Goal: Book appointment/travel/reservation

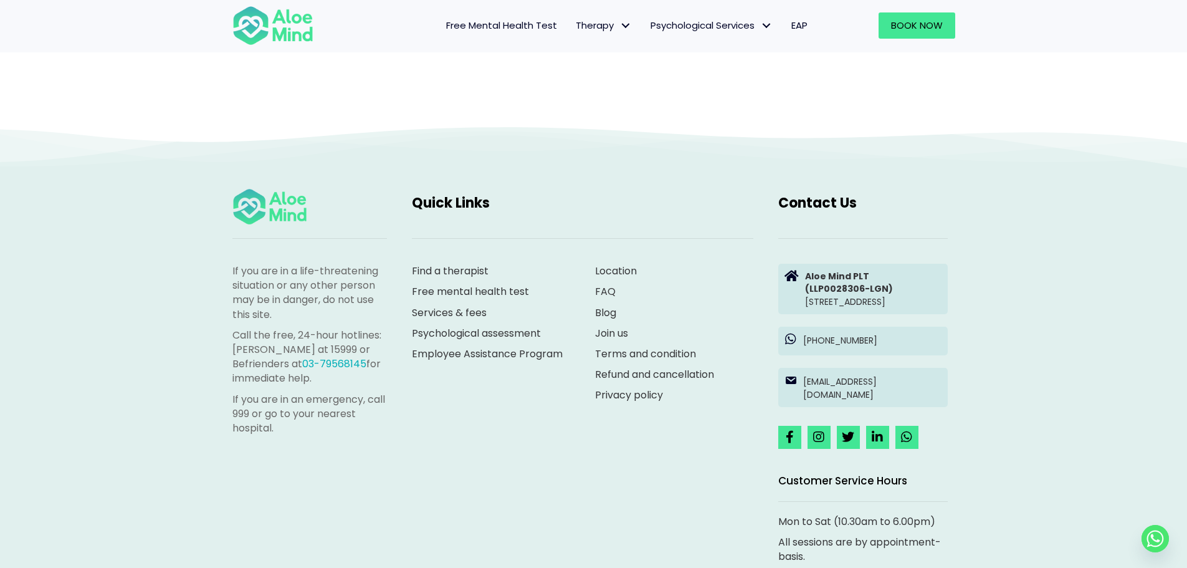
scroll to position [128, 0]
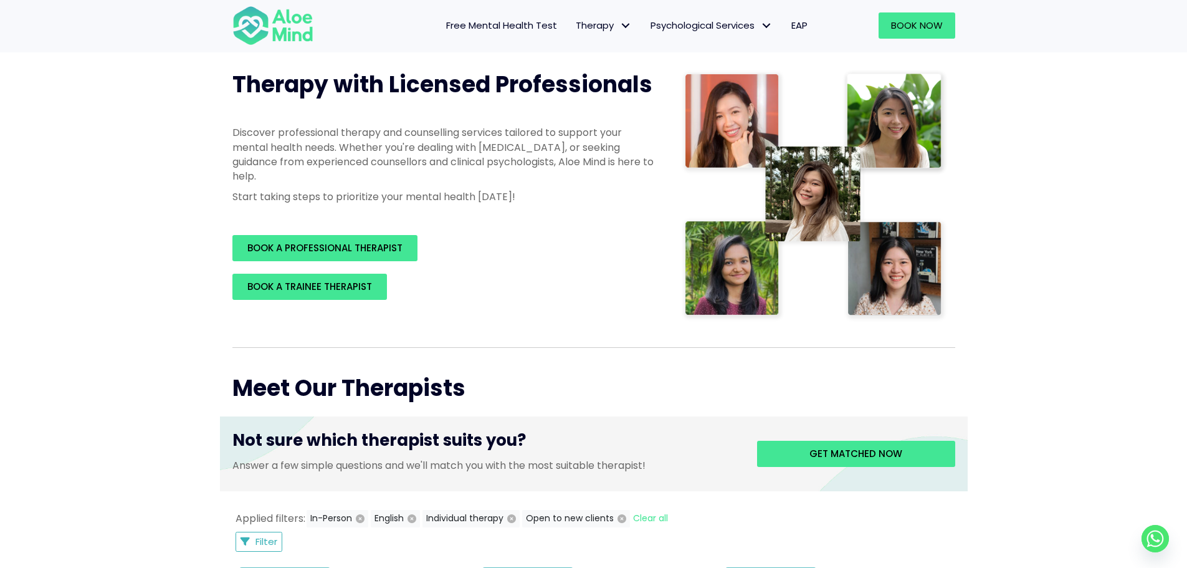
scroll to position [312, 0]
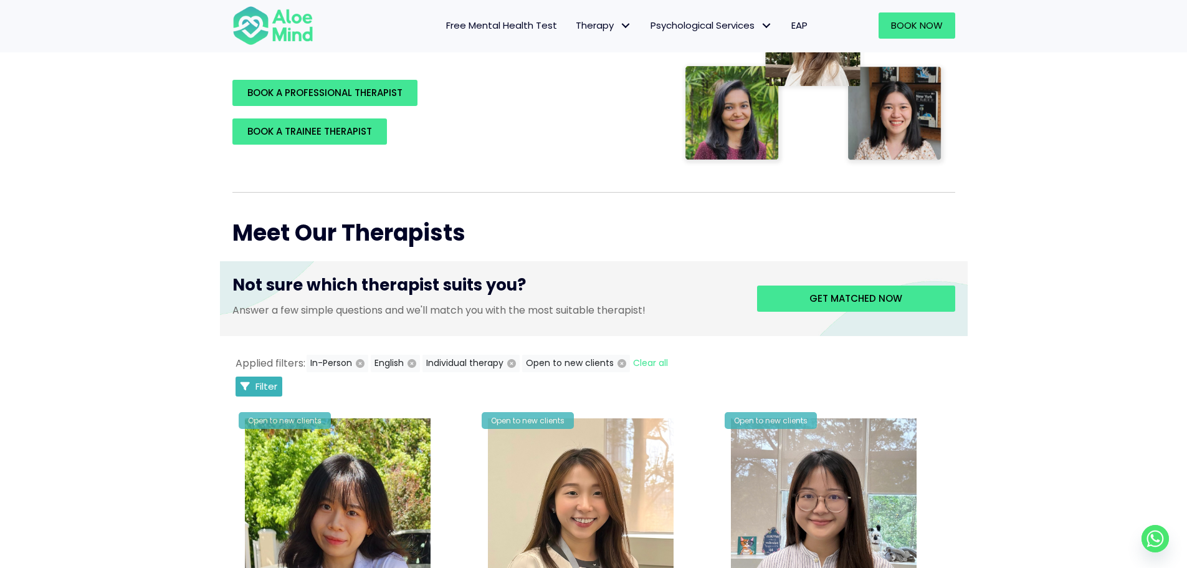
click at [270, 387] on span "Filter" at bounding box center [266, 385] width 22 height 13
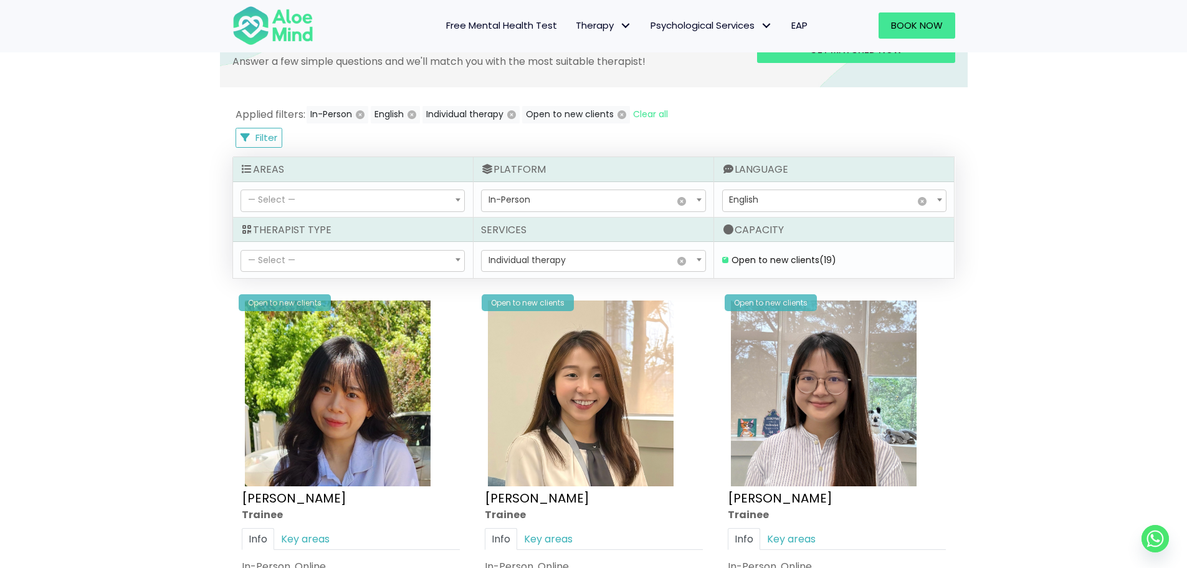
scroll to position [561, 0]
click at [290, 199] on span "— Select —" at bounding box center [271, 199] width 47 height 12
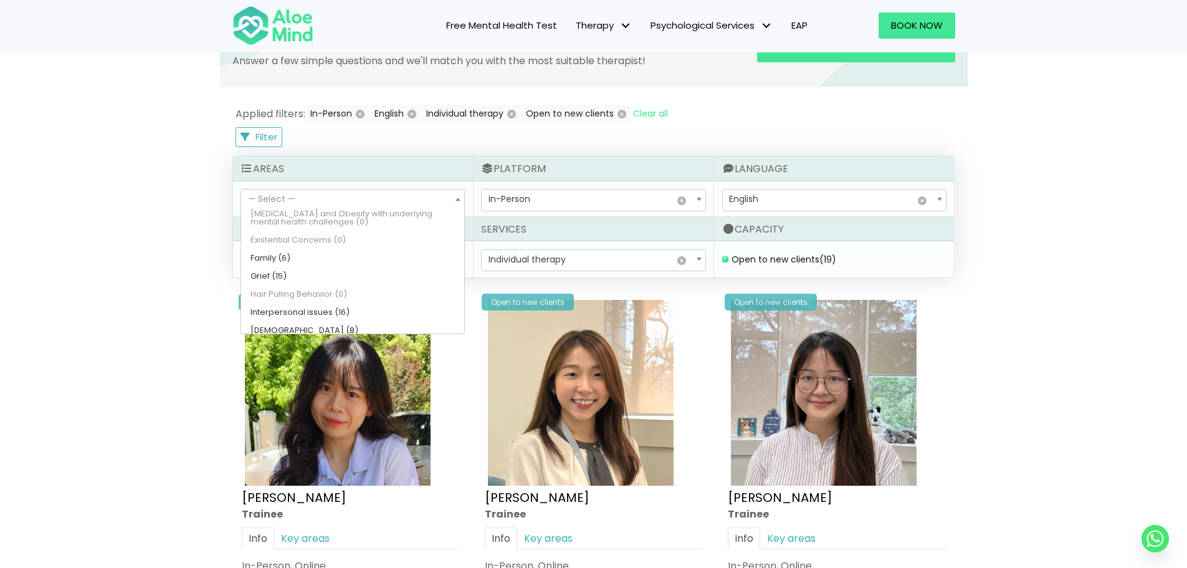
scroll to position [312, 0]
select select "55"
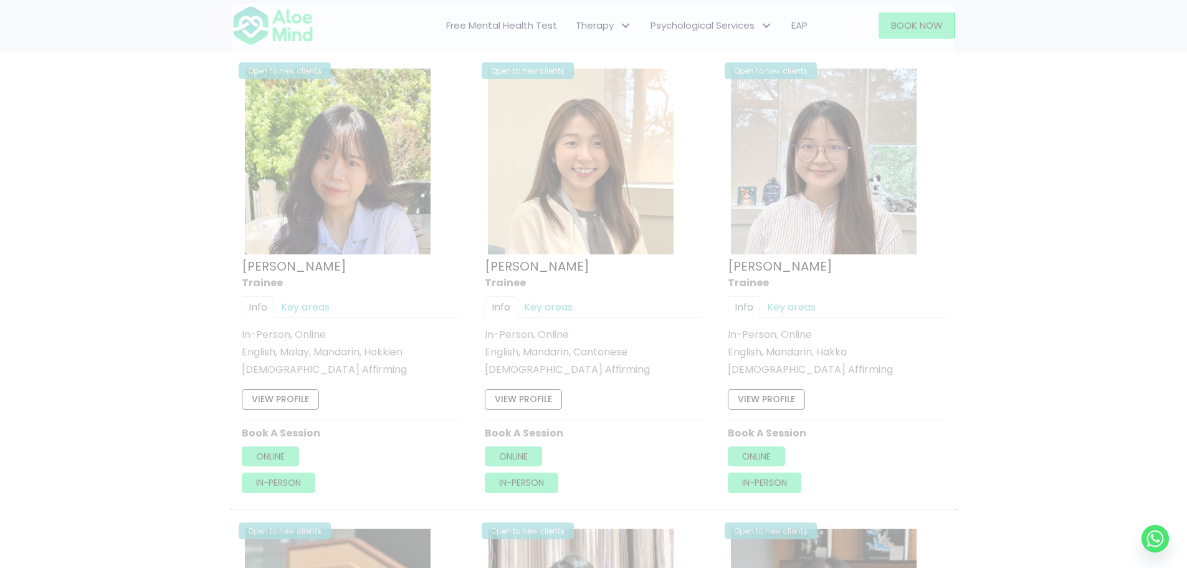
scroll to position [666, 0]
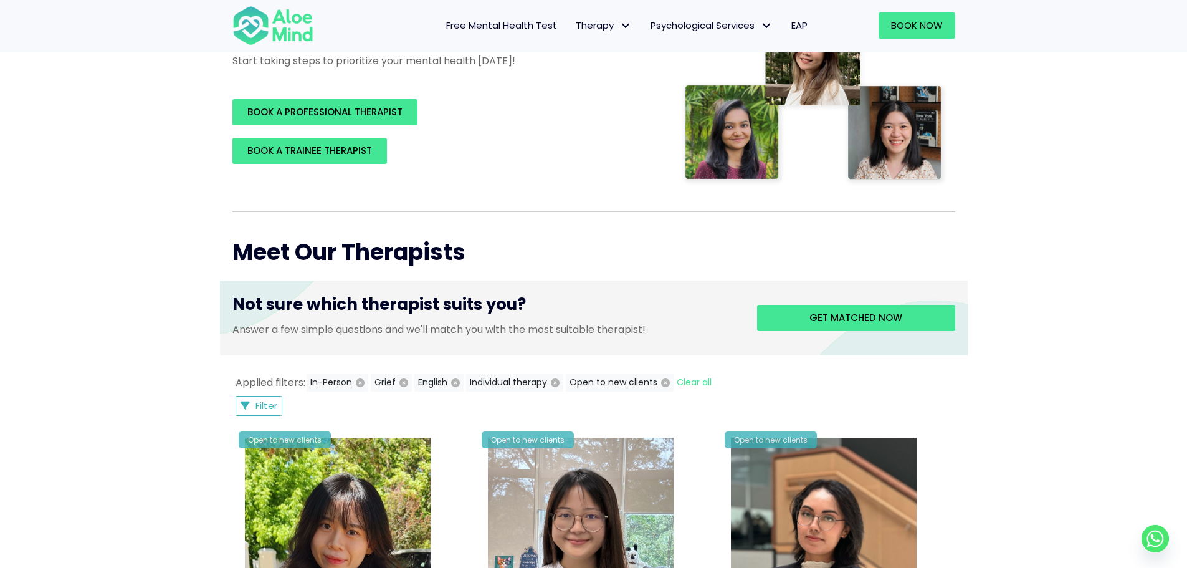
scroll to position [230, 0]
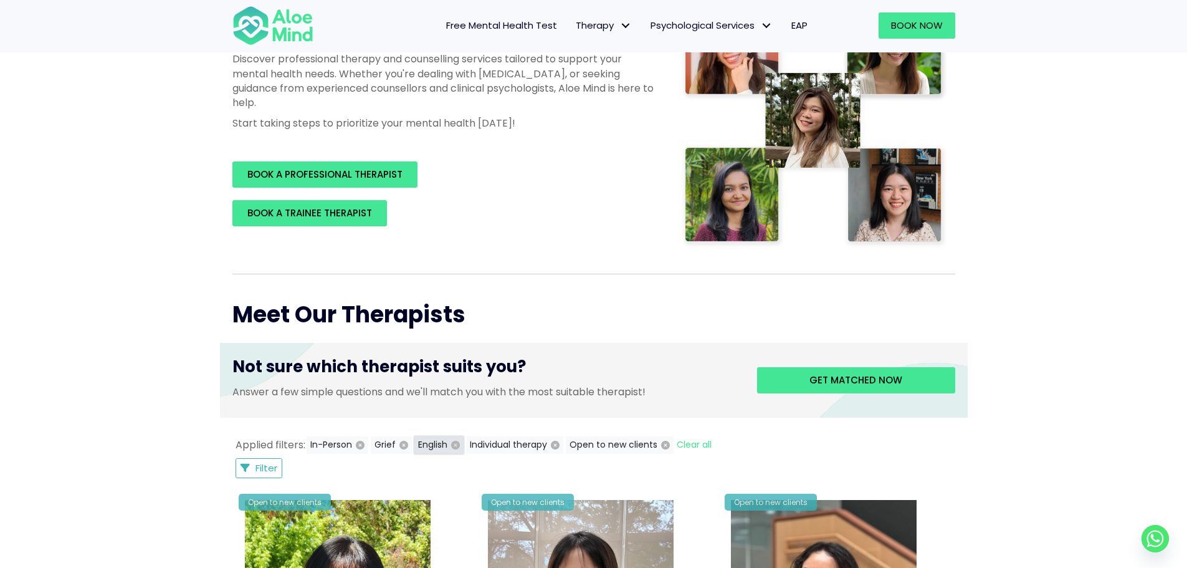
click at [455, 449] on icon "button" at bounding box center [455, 445] width 9 height 9
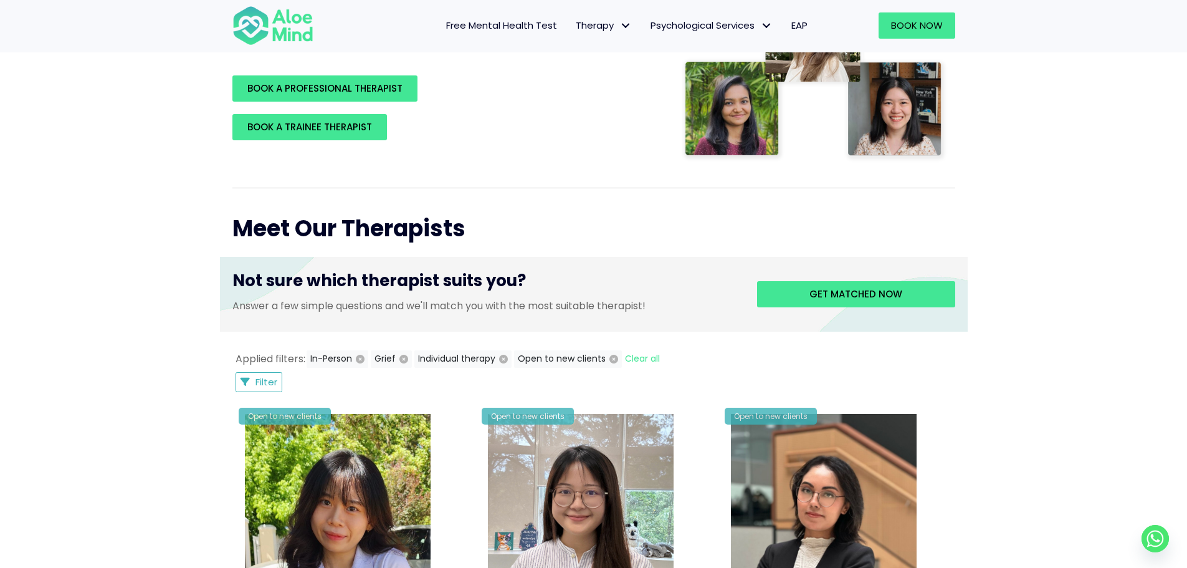
scroll to position [292, 0]
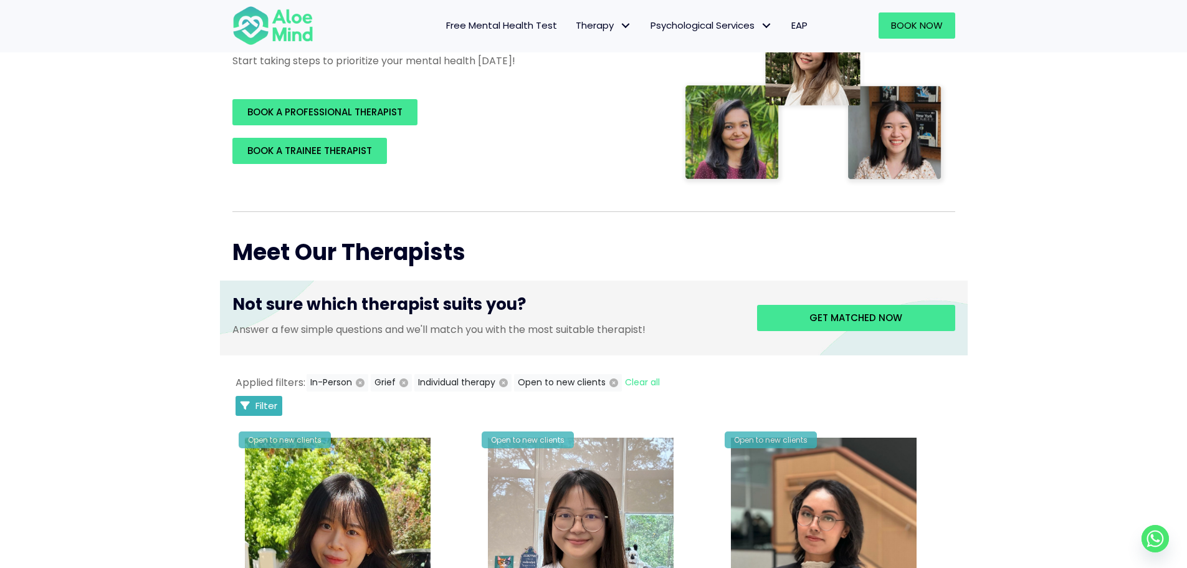
click at [267, 407] on span "Filter" at bounding box center [266, 405] width 22 height 13
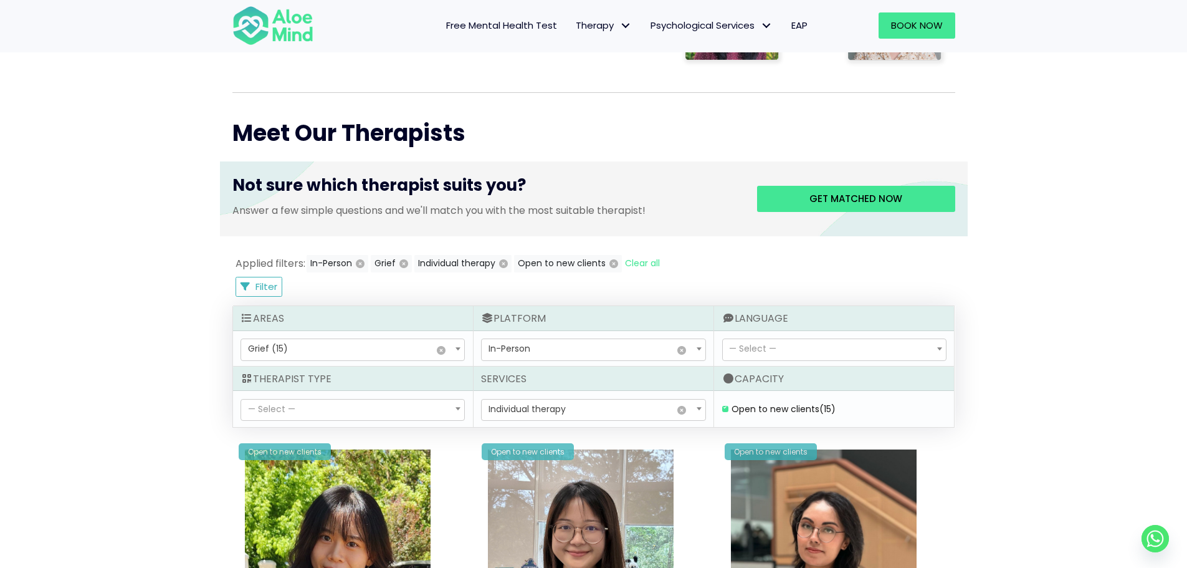
scroll to position [417, 0]
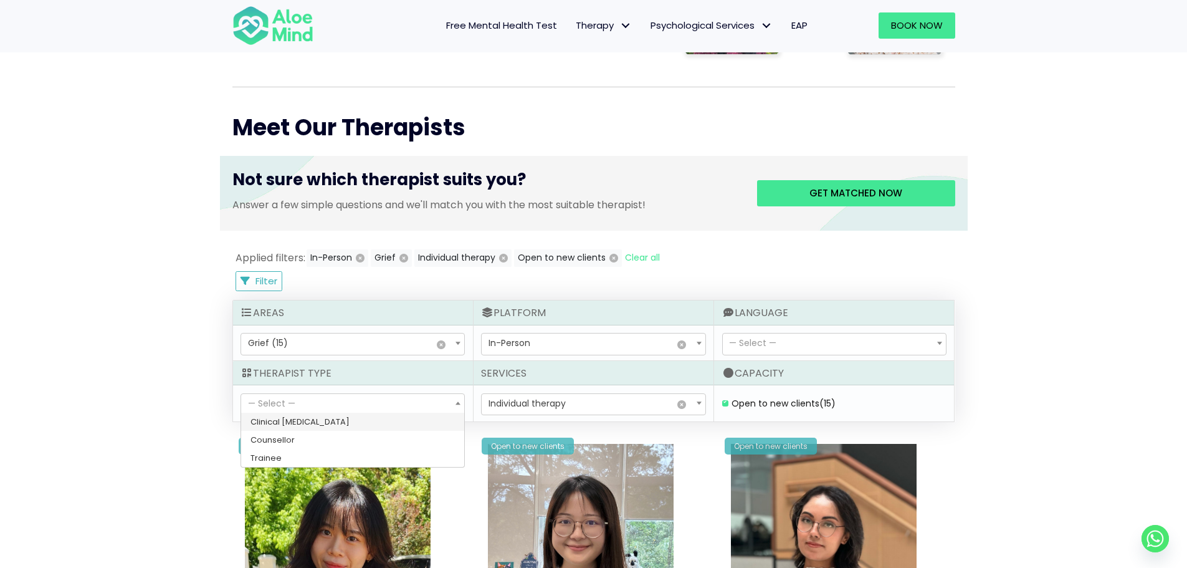
click at [369, 404] on span "— Select —" at bounding box center [352, 404] width 223 height 21
select select "15"
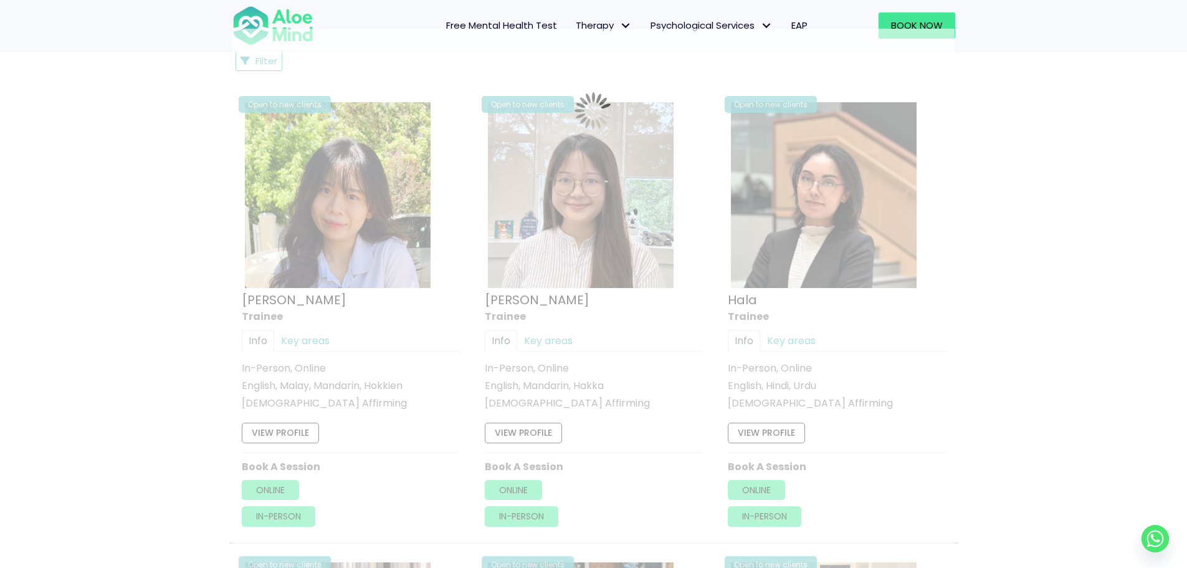
scroll to position [666, 0]
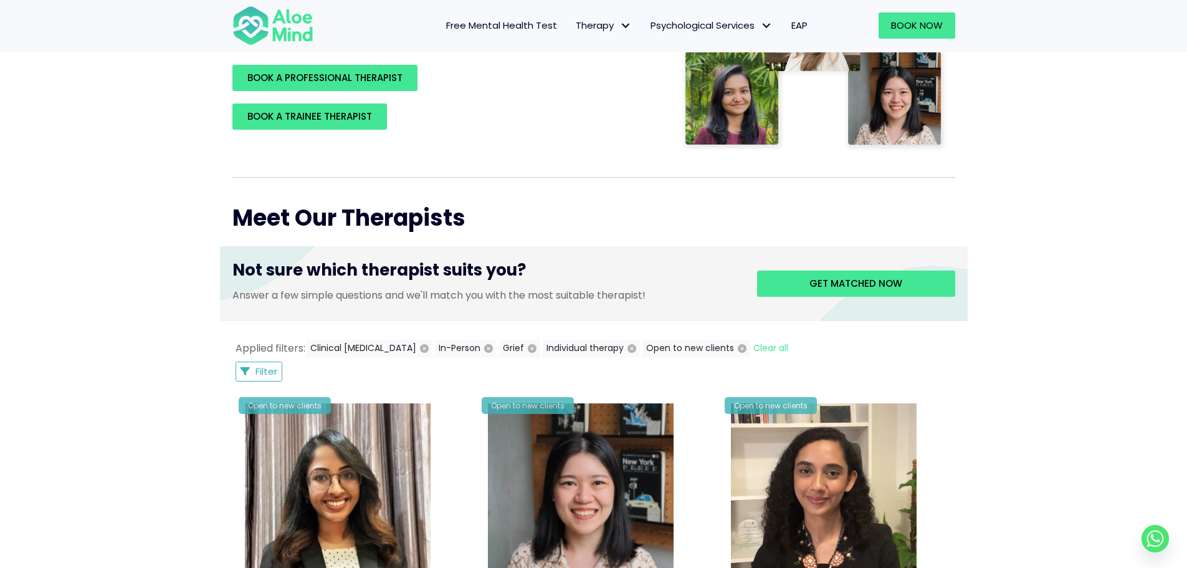
scroll to position [355, 0]
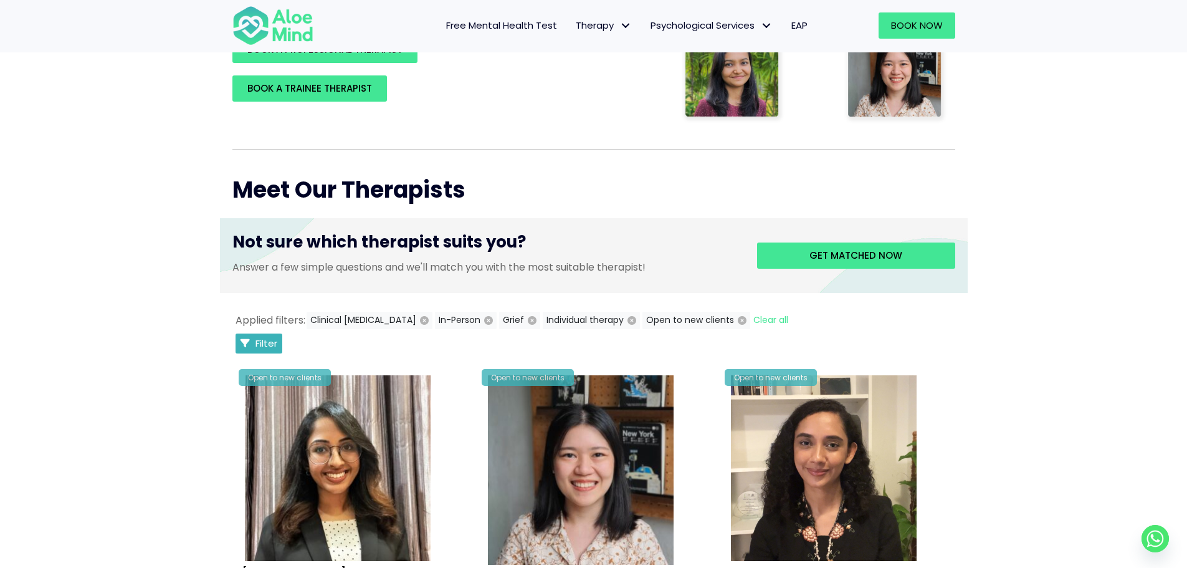
click at [260, 340] on span "Filter" at bounding box center [266, 342] width 22 height 13
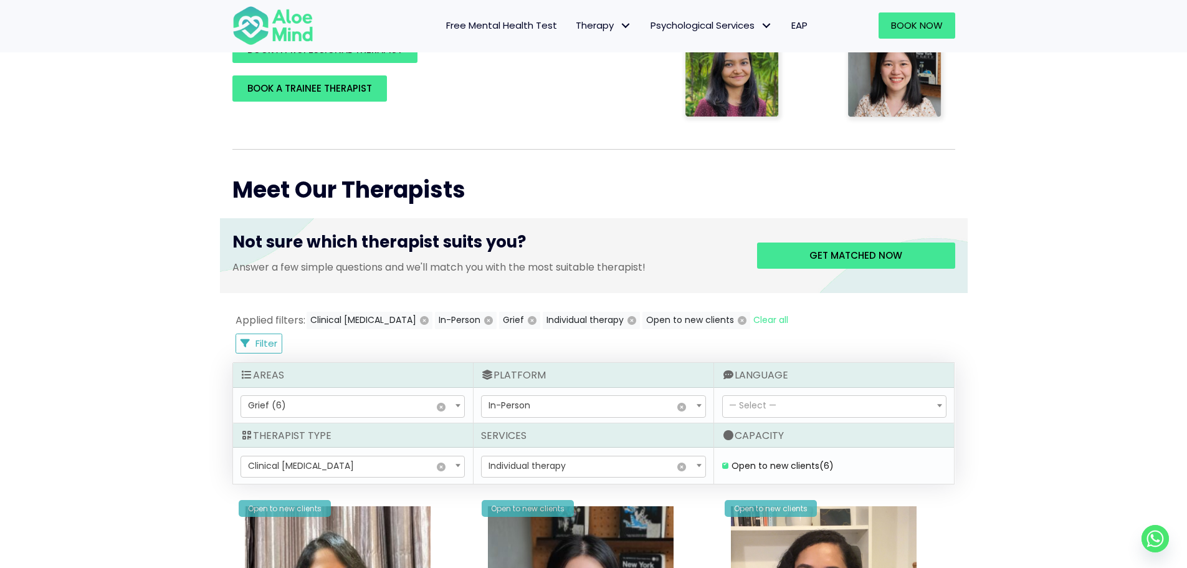
click at [776, 402] on span "— Select —" at bounding box center [752, 405] width 47 height 12
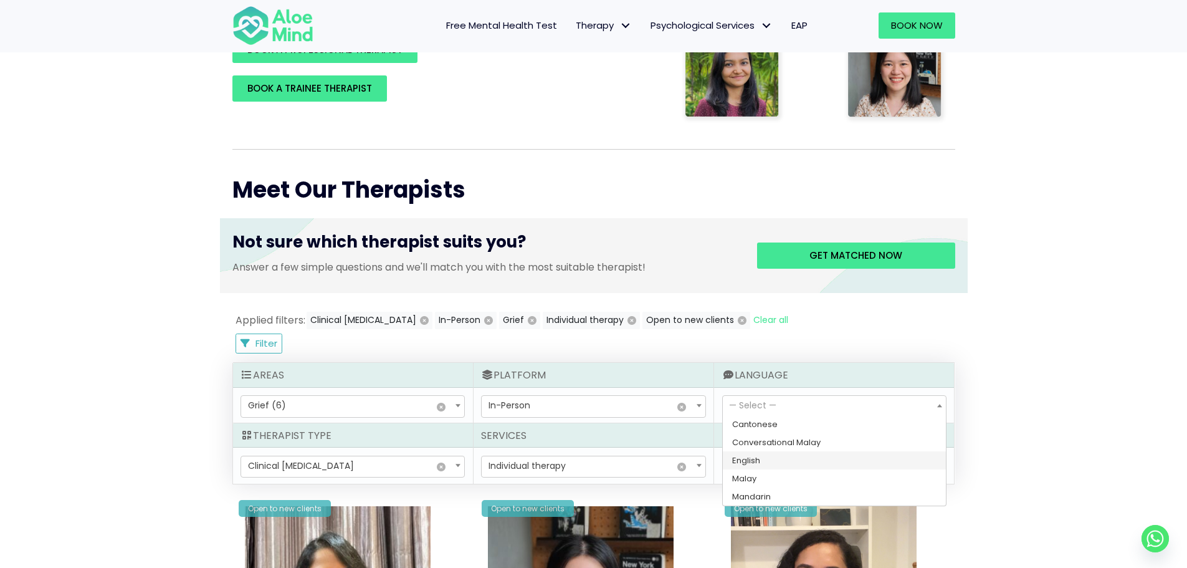
select select "139"
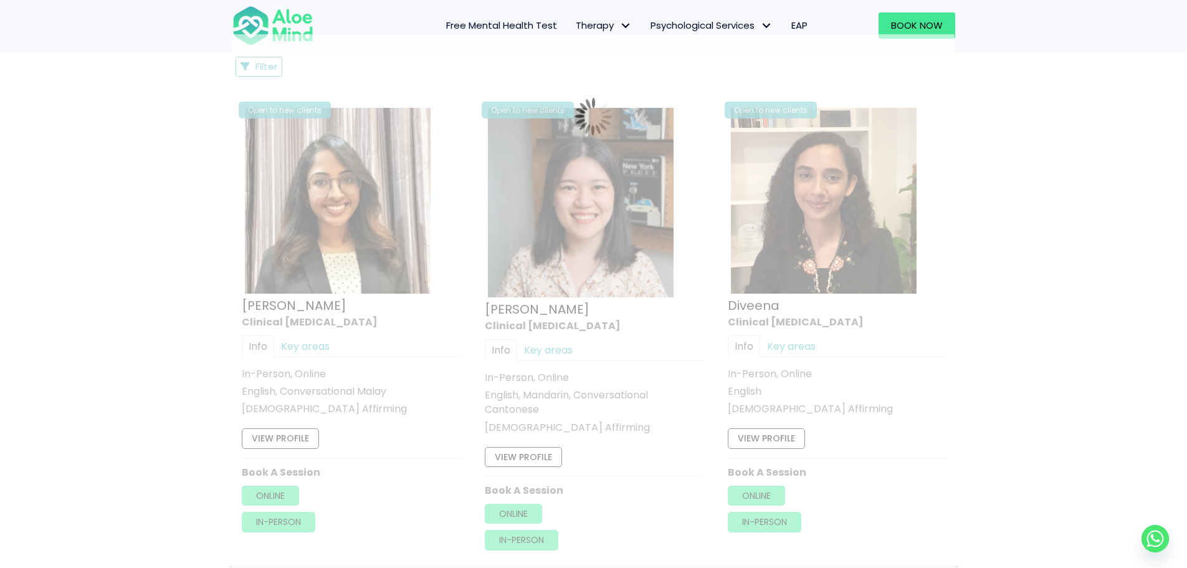
scroll to position [666, 0]
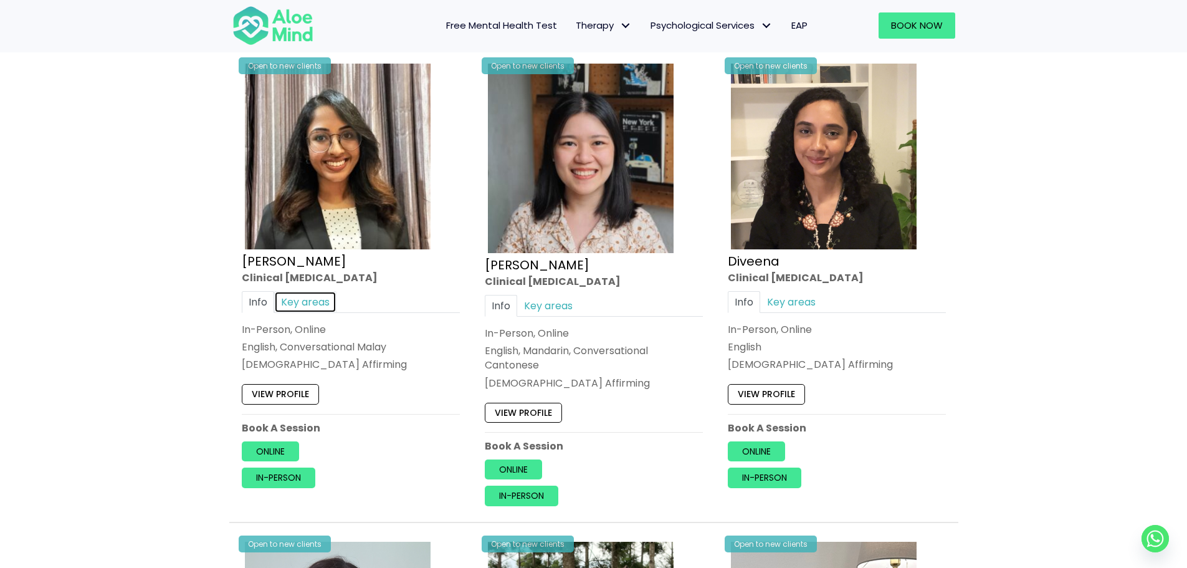
click at [297, 305] on link "Key areas" at bounding box center [305, 302] width 62 height 22
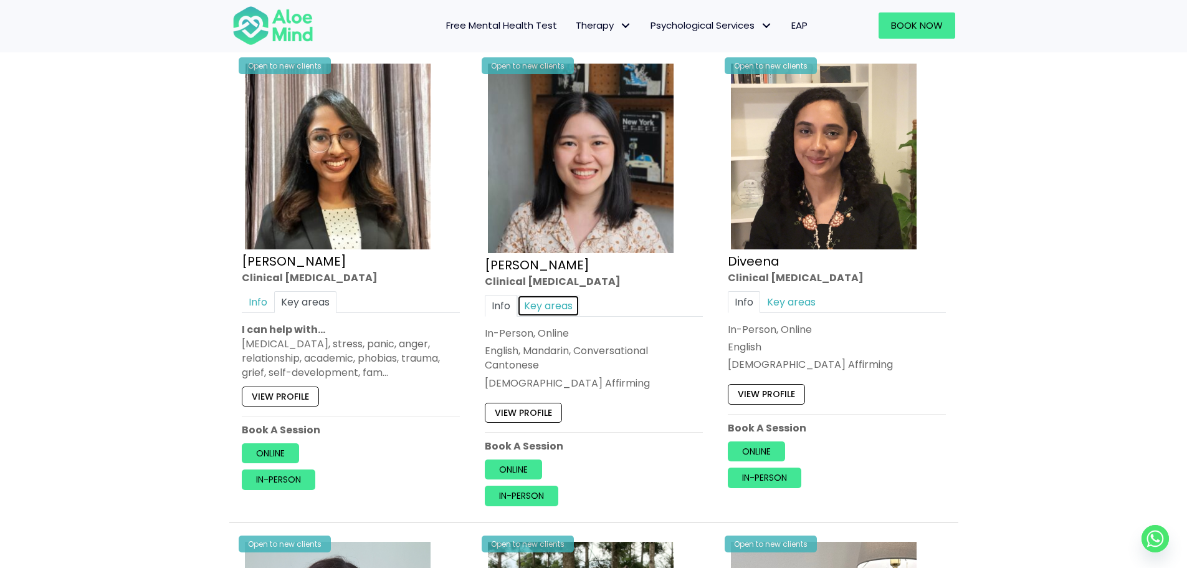
click at [538, 303] on link "Key areas" at bounding box center [548, 306] width 62 height 22
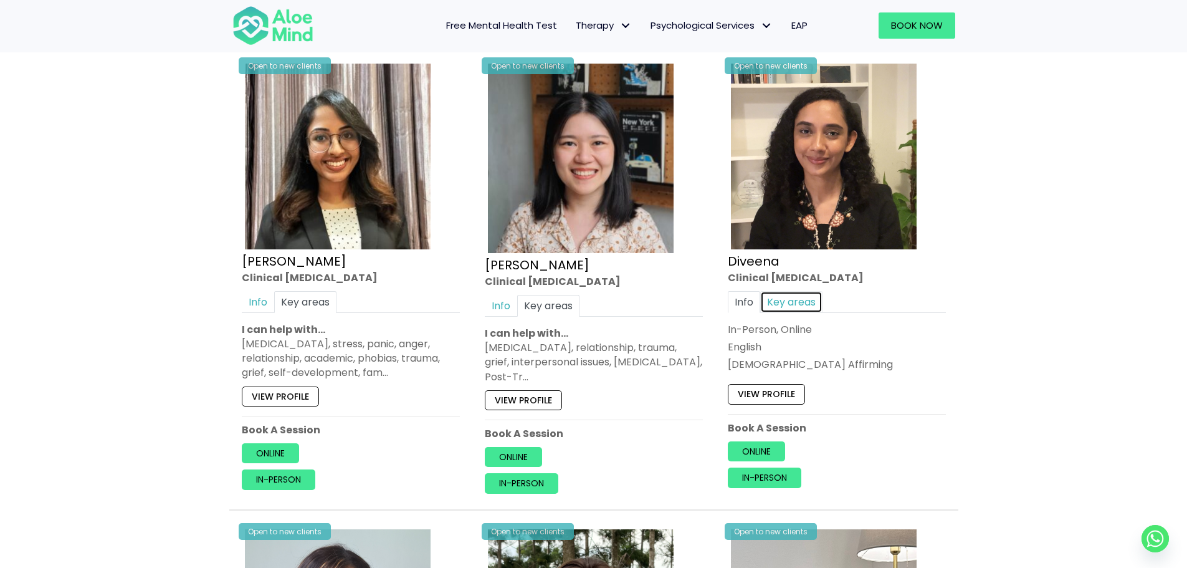
click at [793, 298] on link "Key areas" at bounding box center [791, 302] width 62 height 22
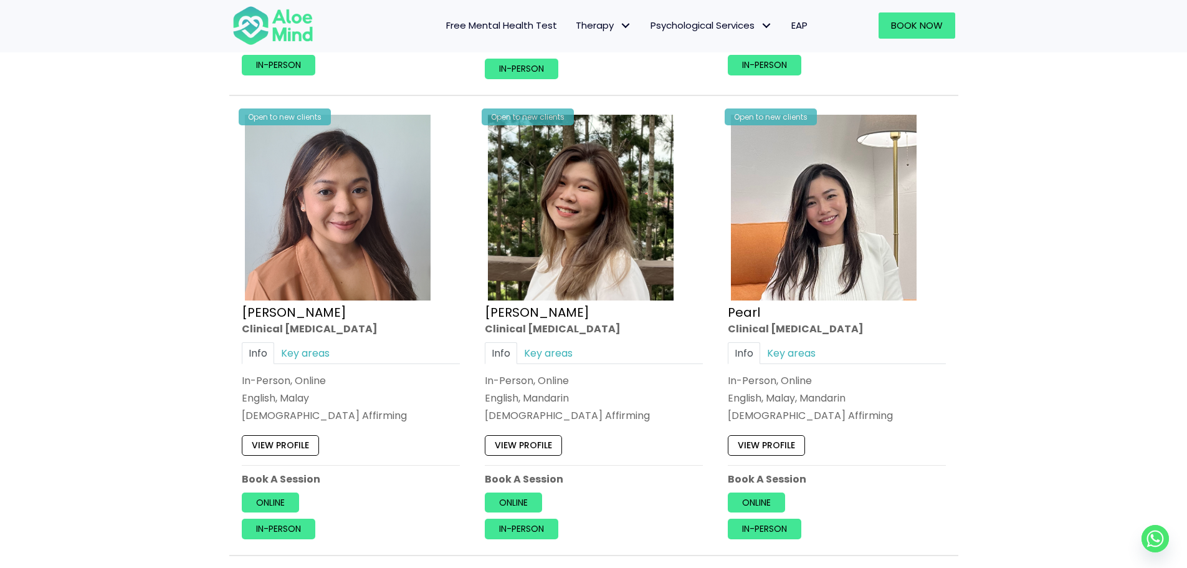
scroll to position [1102, 0]
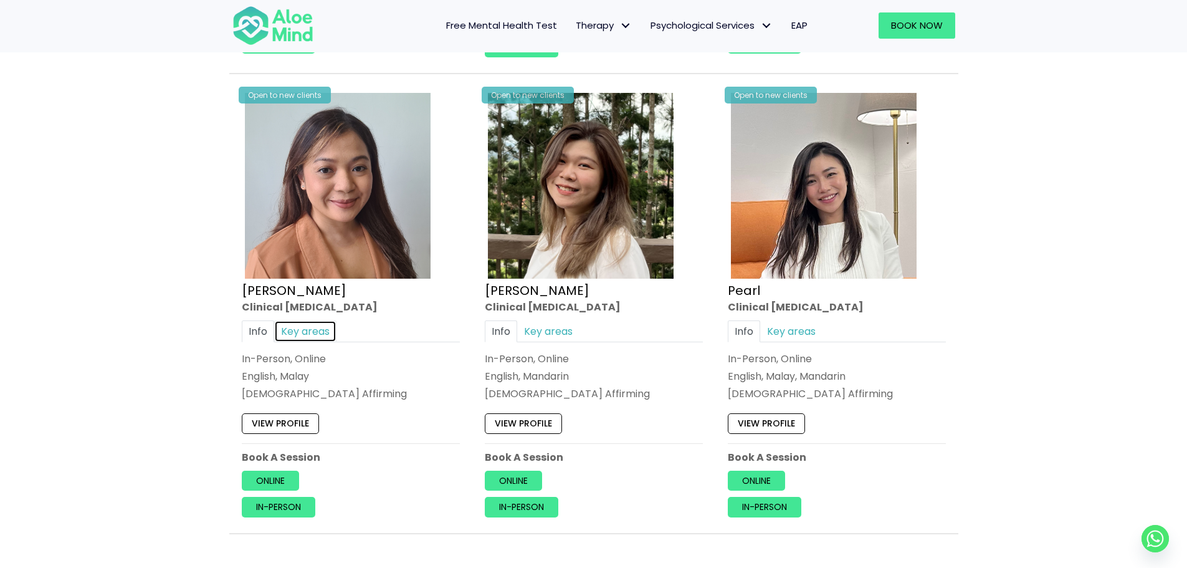
click at [299, 334] on link "Key areas" at bounding box center [305, 331] width 62 height 22
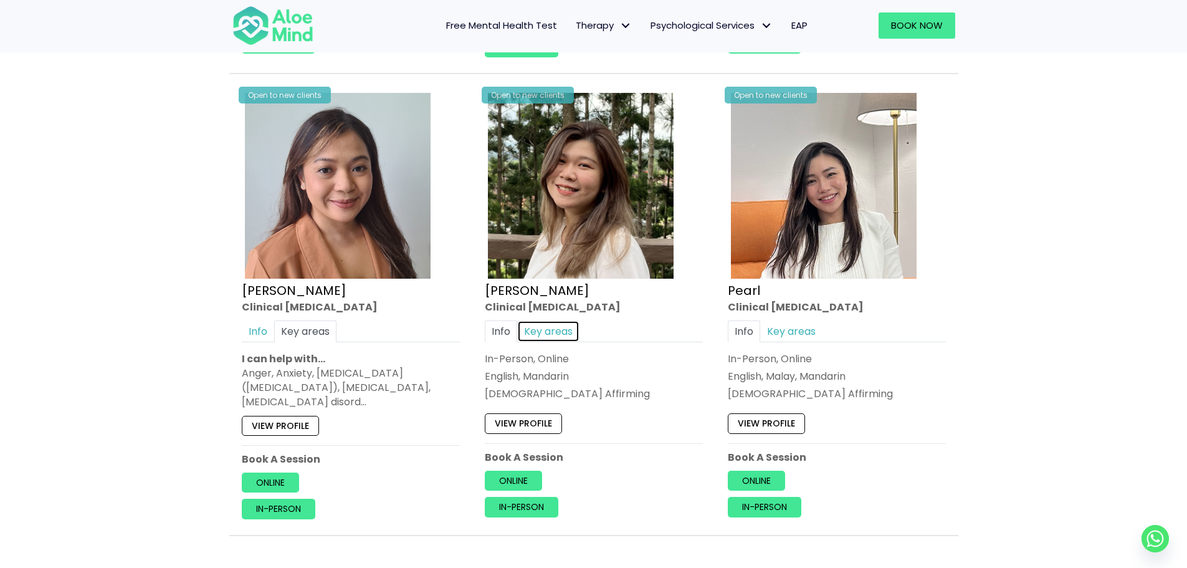
click at [555, 330] on link "Key areas" at bounding box center [548, 331] width 62 height 22
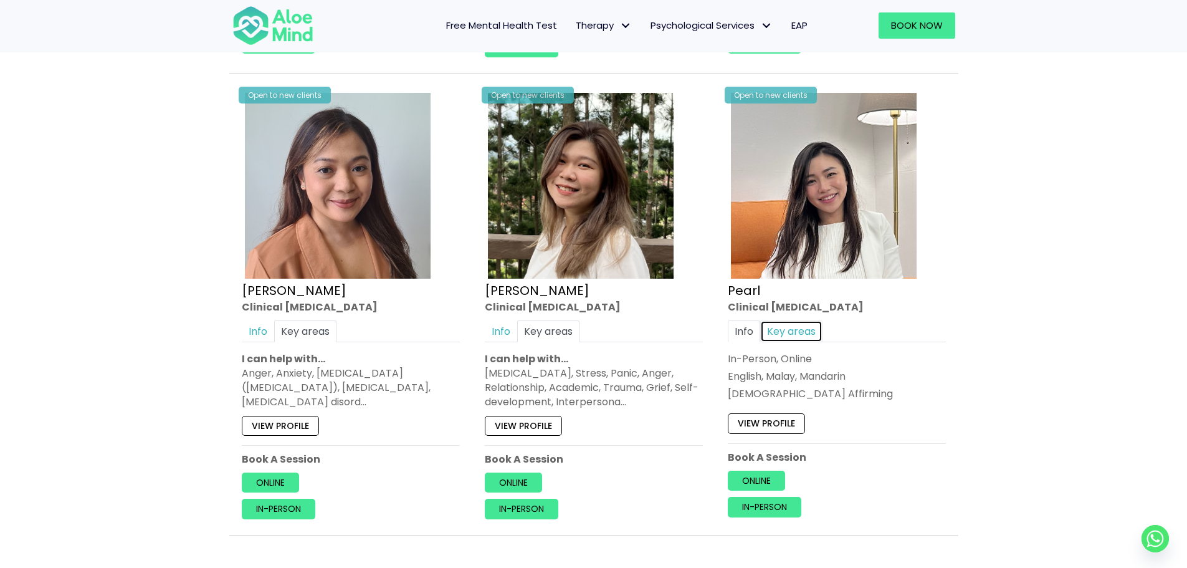
click at [798, 332] on link "Key areas" at bounding box center [791, 331] width 62 height 22
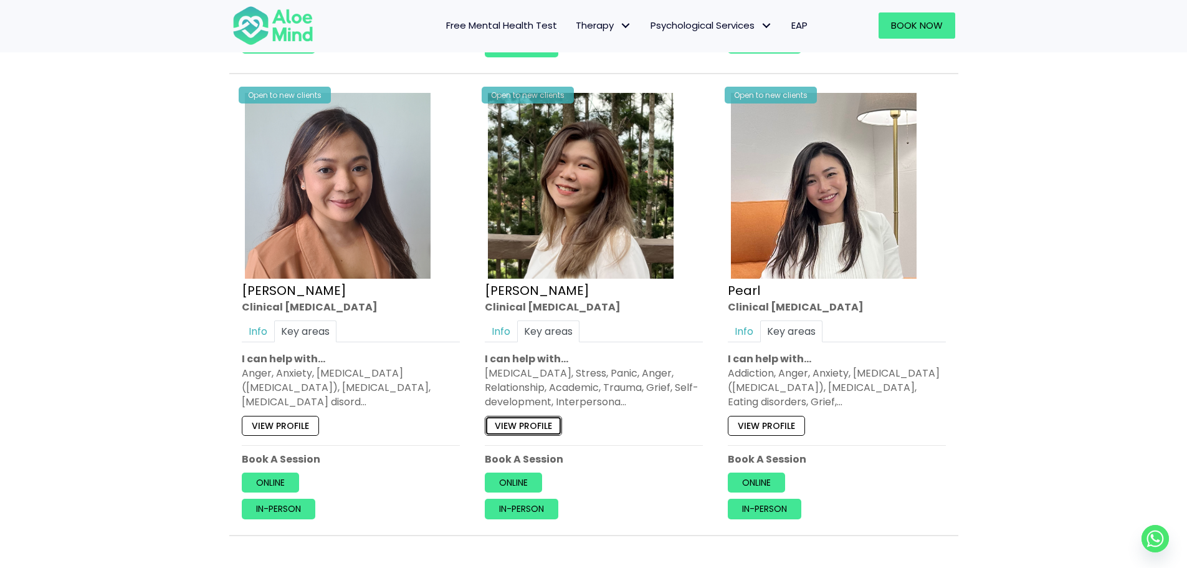
click at [515, 425] on link "View profile" at bounding box center [523, 426] width 77 height 20
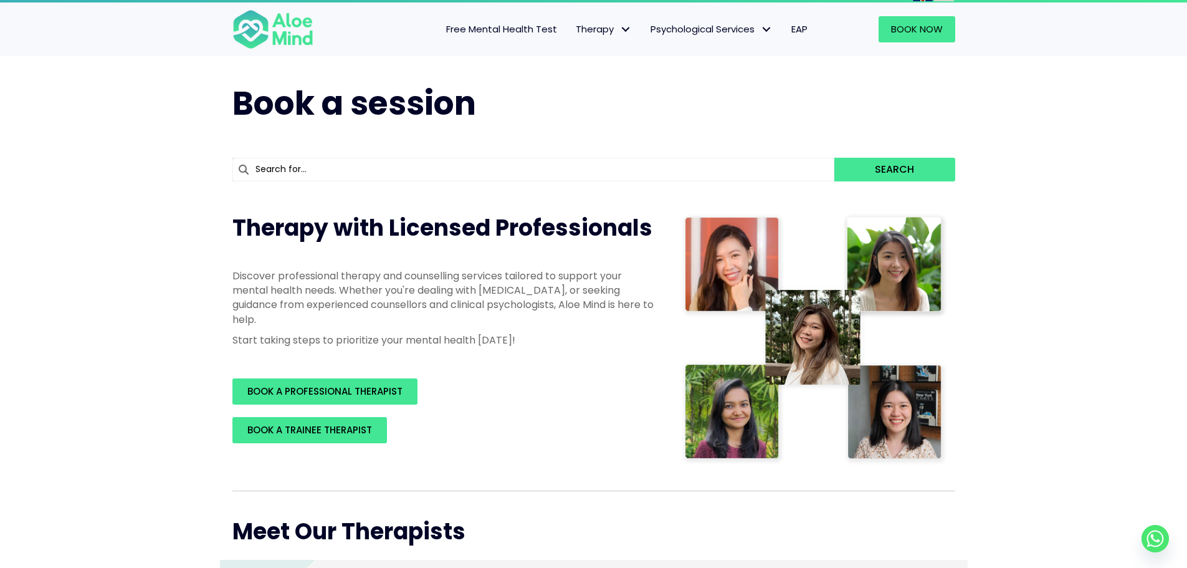
scroll to position [0, 0]
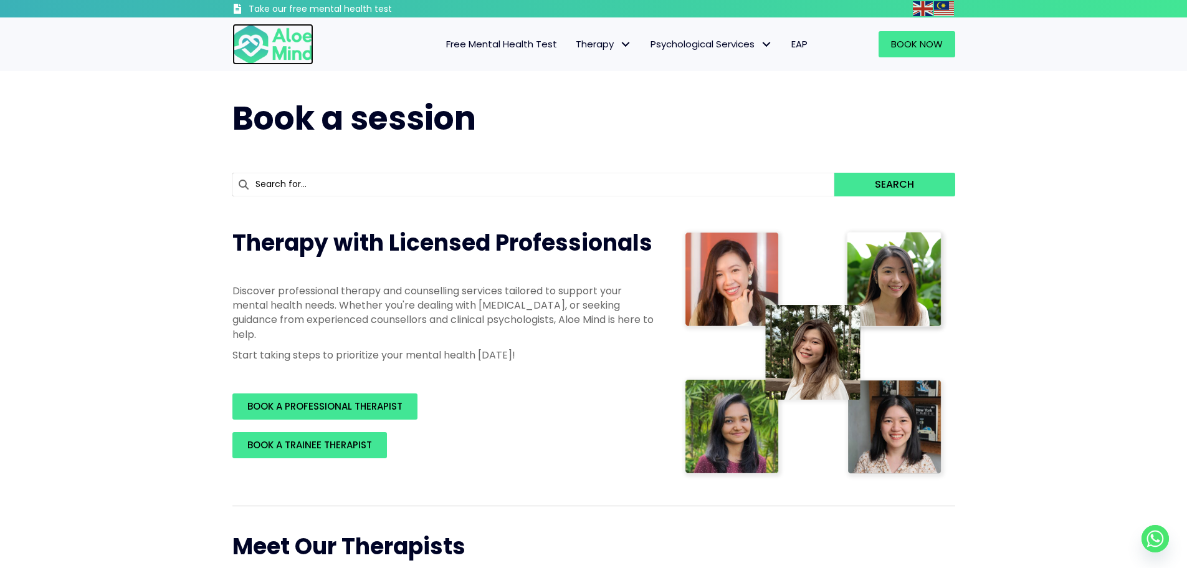
click at [302, 48] on img at bounding box center [272, 44] width 81 height 41
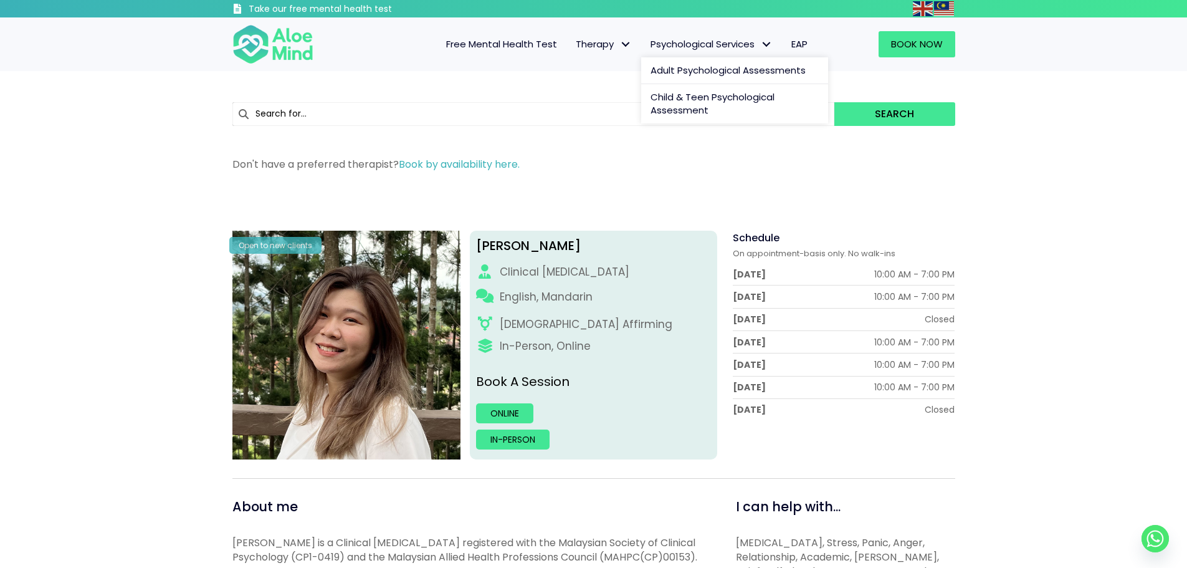
drag, startPoint x: 515, startPoint y: 50, endPoint x: 730, endPoint y: 51, distance: 215.0
drag, startPoint x: 730, startPoint y: 51, endPoint x: 683, endPoint y: 165, distance: 123.2
click at [683, 165] on p "Don't have a preferred therapist? Book by availability here." at bounding box center [593, 164] width 723 height 14
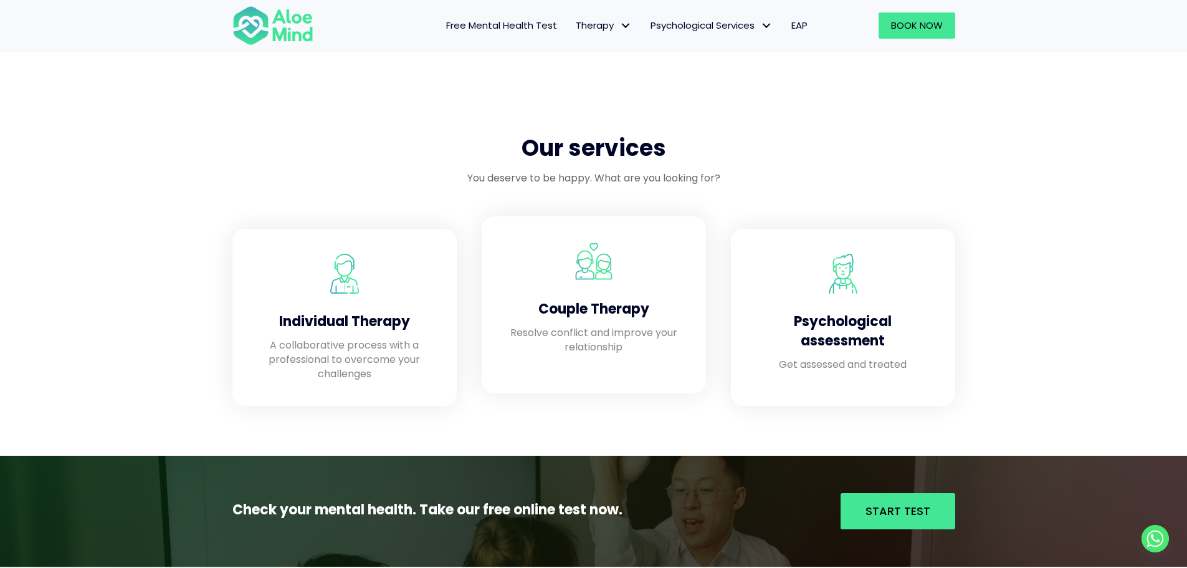
scroll to position [935, 0]
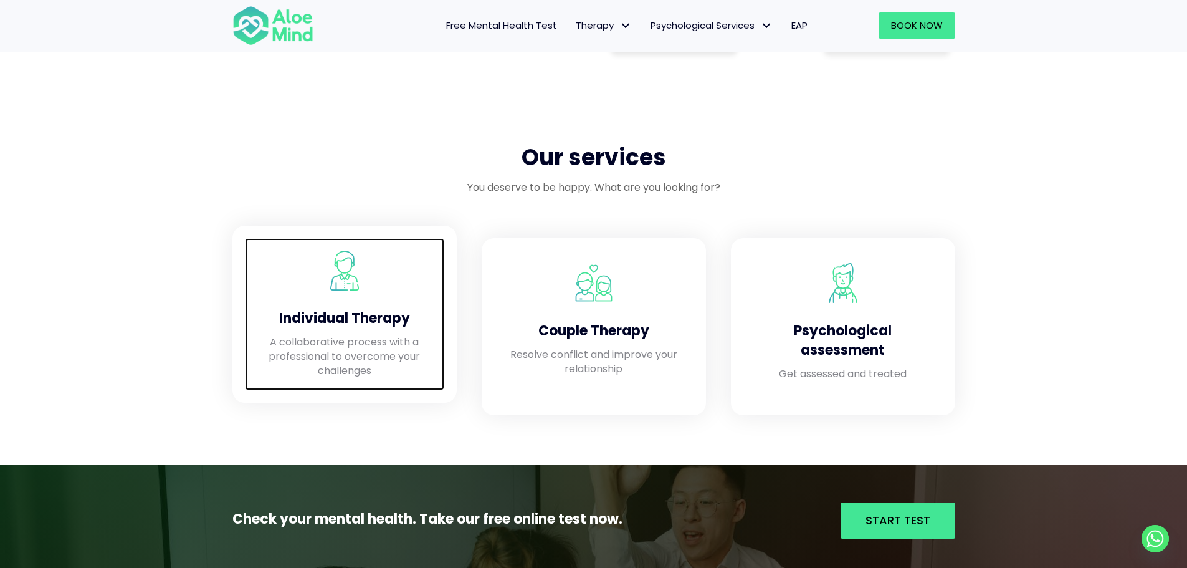
click at [336, 297] on div "Individual Therapy" at bounding box center [344, 316] width 174 height 38
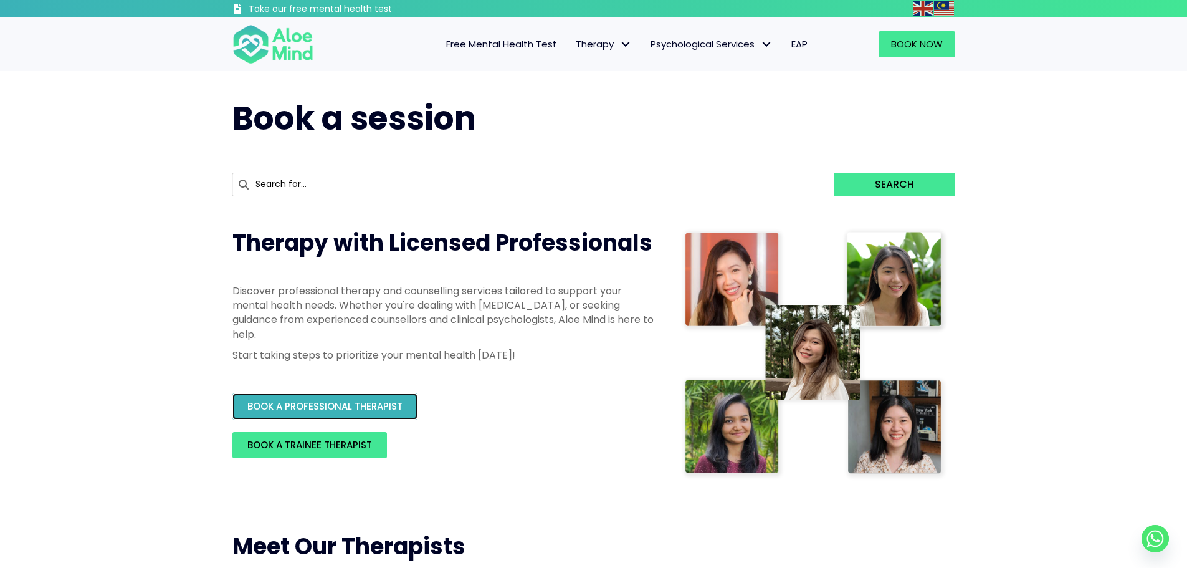
click at [356, 412] on span "BOOK A PROFESSIONAL THERAPIST" at bounding box center [324, 405] width 155 height 13
